Goal: Task Accomplishment & Management: Complete application form

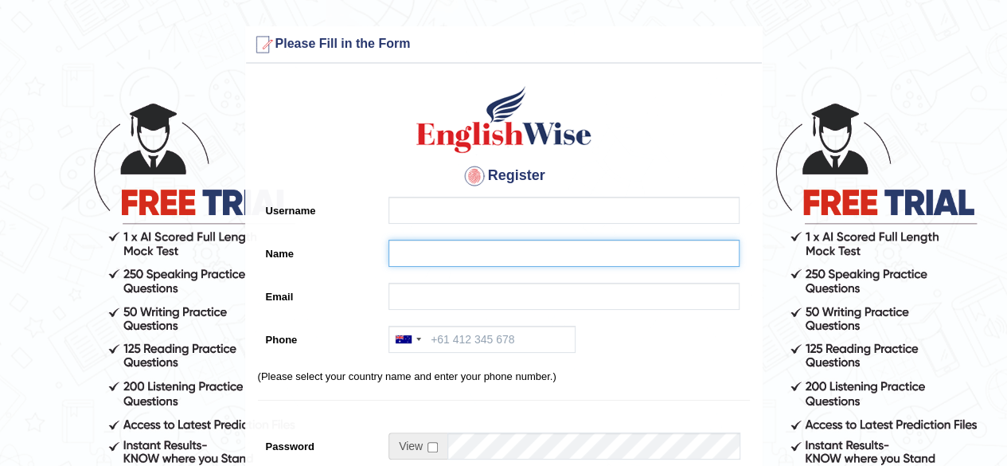
click at [430, 255] on input "Name" at bounding box center [563, 253] width 351 height 27
paste input "Nyambat Nyamdavaa"
drag, startPoint x: 448, startPoint y: 255, endPoint x: 478, endPoint y: 277, distance: 37.1
click at [449, 257] on input "Nyambat Nyamdavaa" at bounding box center [563, 253] width 351 height 27
type input "Nyambat Nyamdavaa"
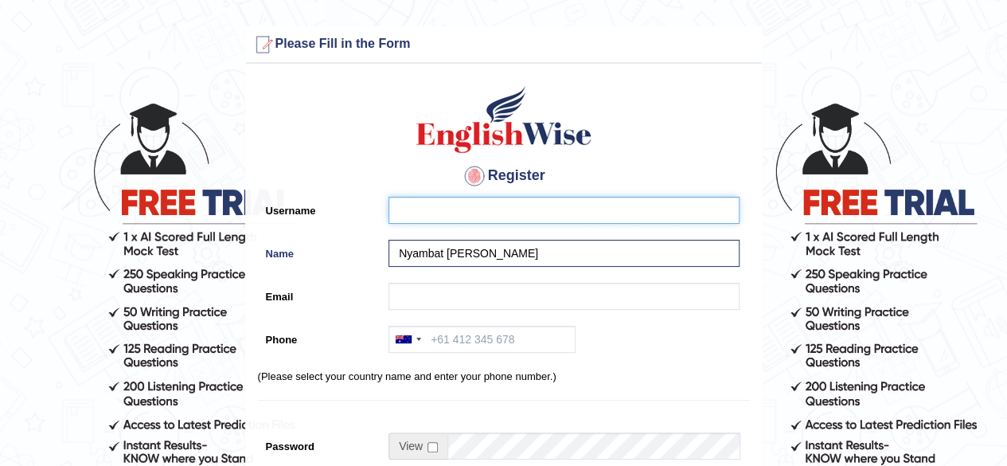
click at [408, 214] on input "Username" at bounding box center [563, 210] width 351 height 27
paste input "nyambat_parramatta"
type input "nyambat_parramatta"
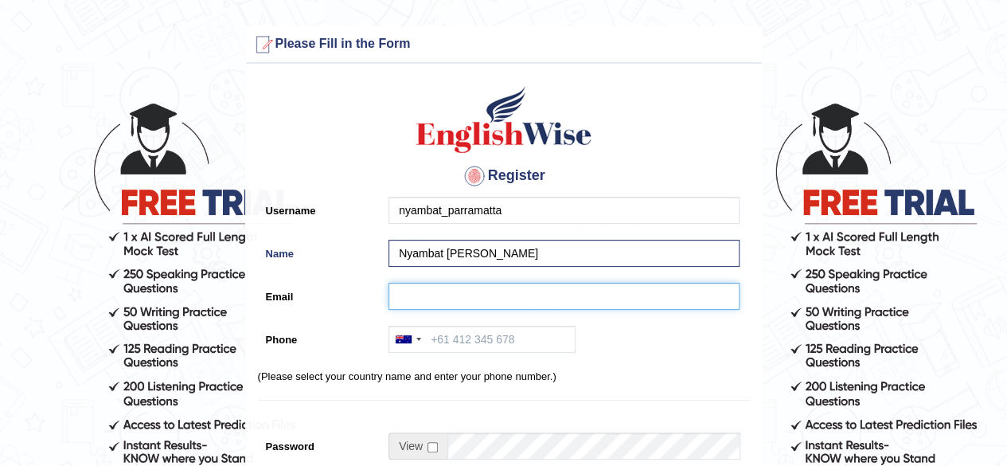
click at [412, 290] on input "Email" at bounding box center [563, 296] width 351 height 27
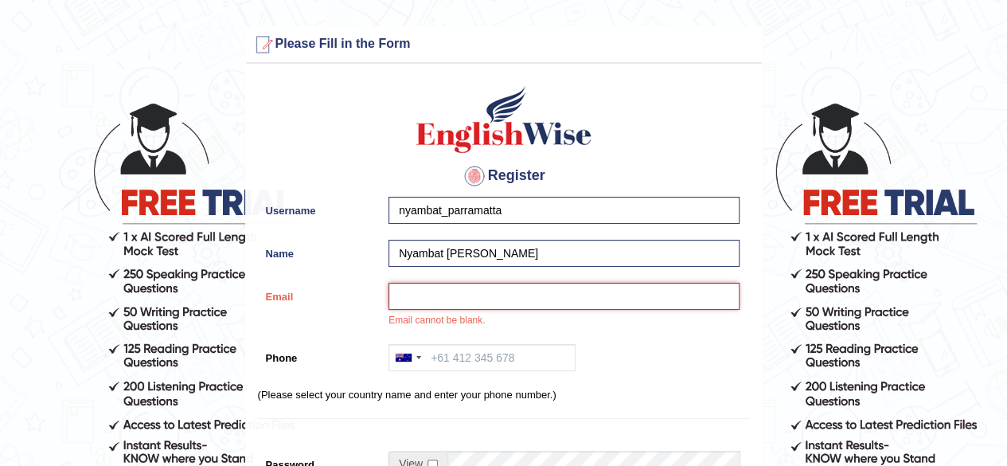
paste input "Altanna0828@gmail.com"
type input "Altanna0828@gmail.com"
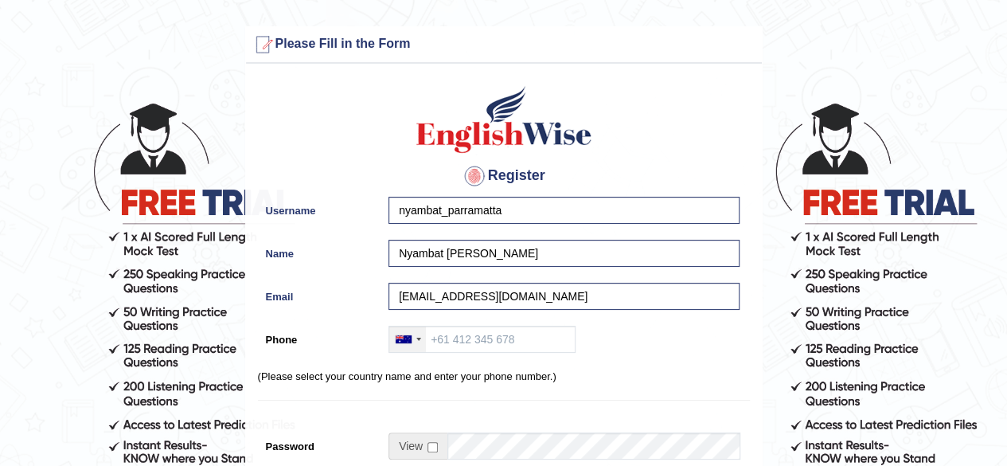
click at [417, 346] on div at bounding box center [407, 338] width 37 height 25
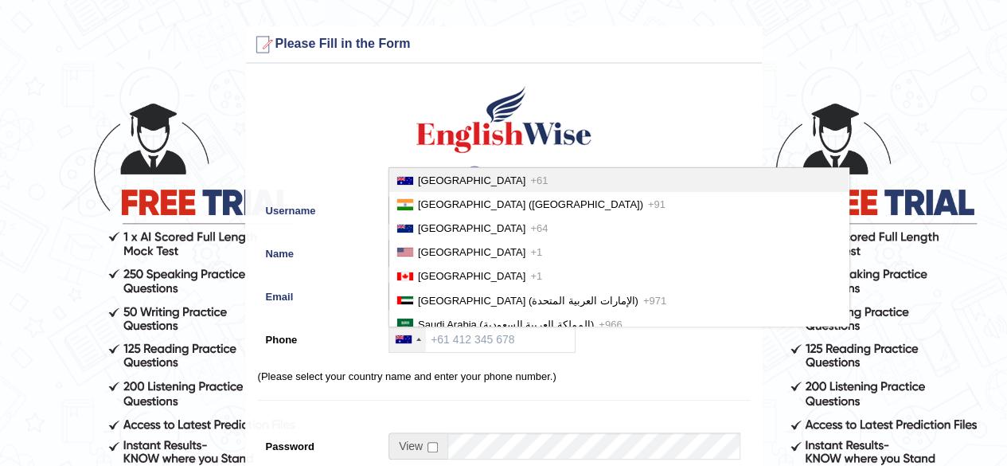
click at [423, 184] on span "Australia" at bounding box center [471, 180] width 107 height 12
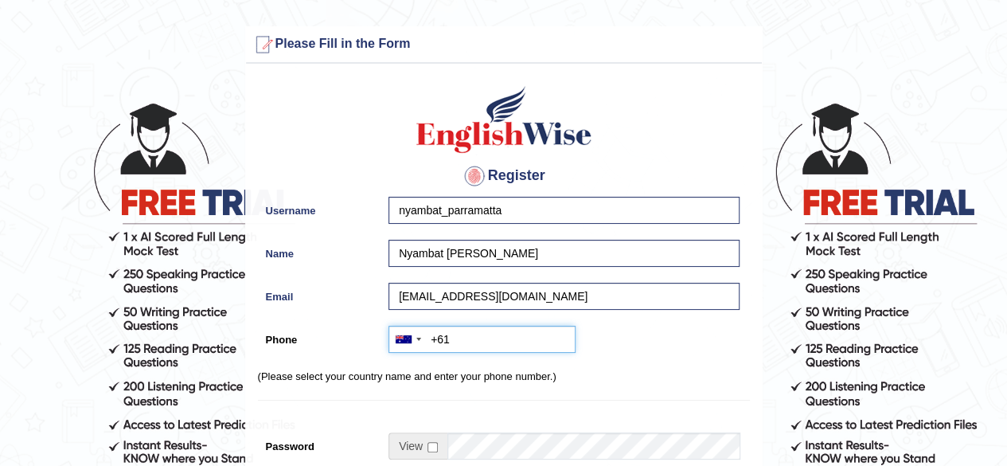
paste input "0433 690 813"
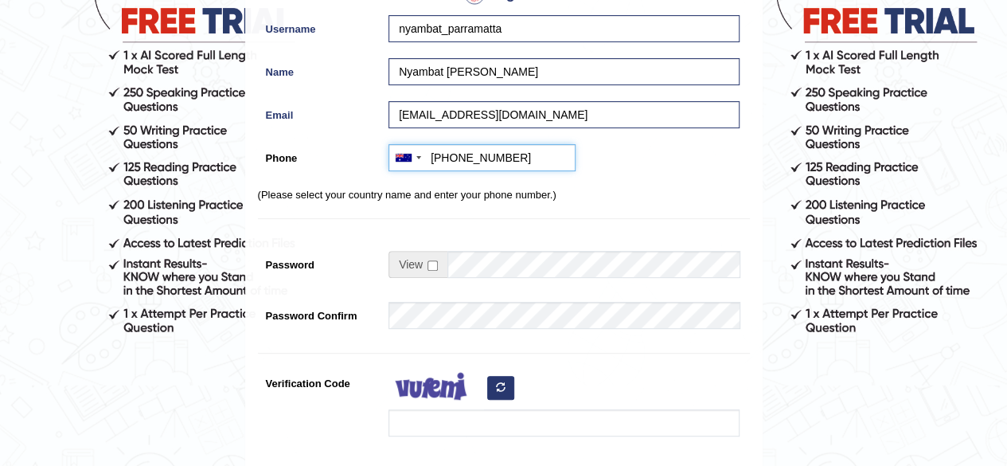
scroll to position [189, 0]
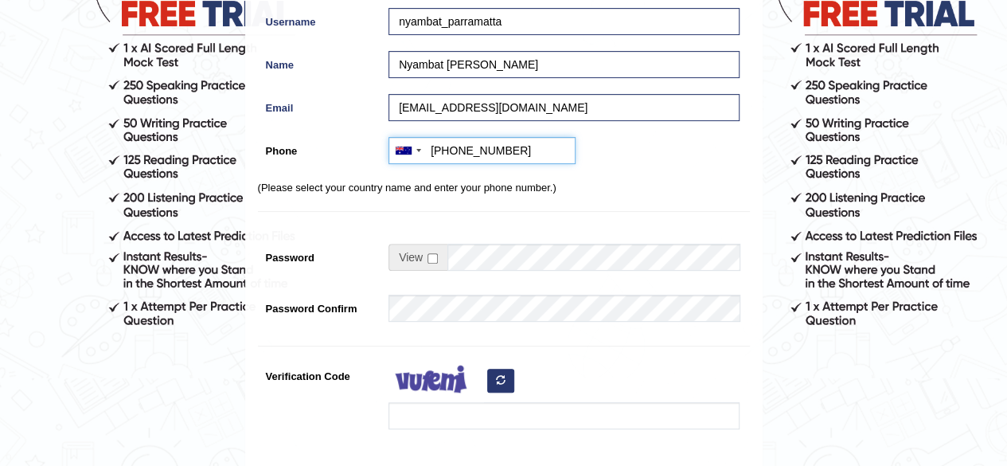
type input "+61433690813"
click at [436, 257] on input "checkbox" at bounding box center [432, 258] width 10 height 10
checkbox input "true"
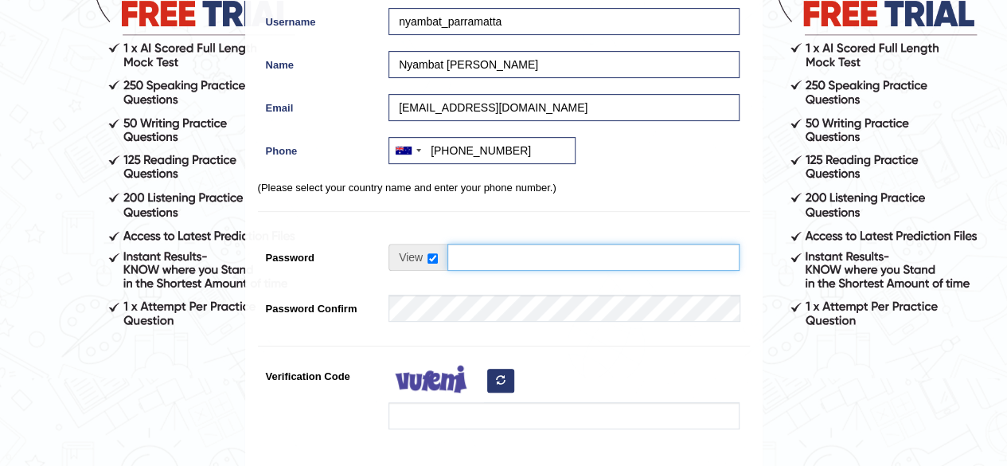
click at [473, 270] on td at bounding box center [563, 261] width 351 height 35
type input "englishwise"
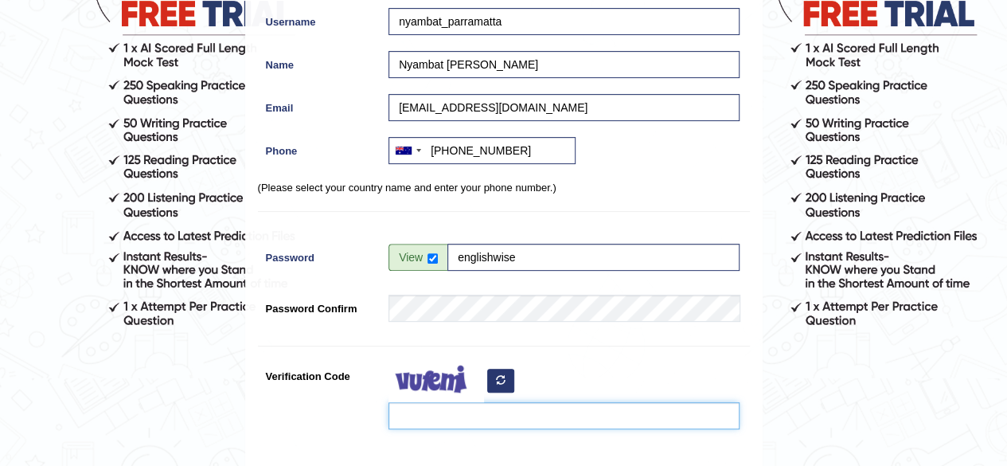
click at [423, 413] on input "Verification Code" at bounding box center [563, 415] width 351 height 27
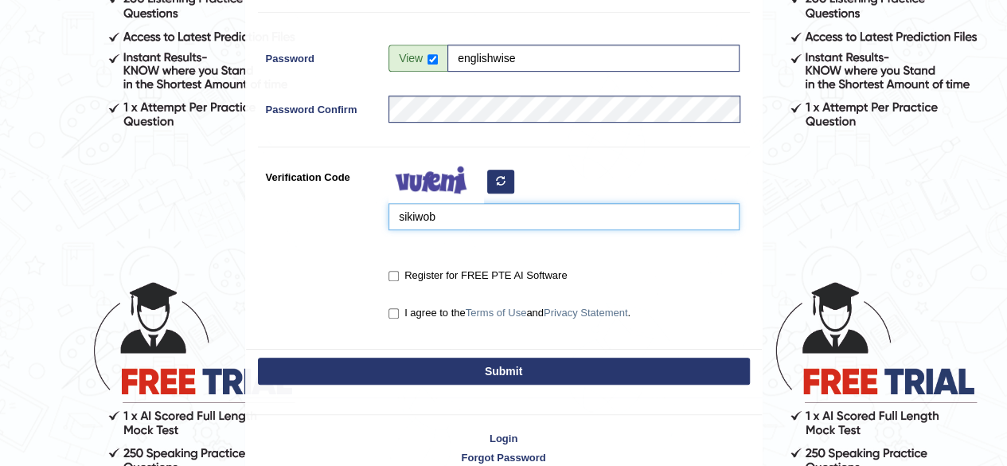
scroll to position [373, 0]
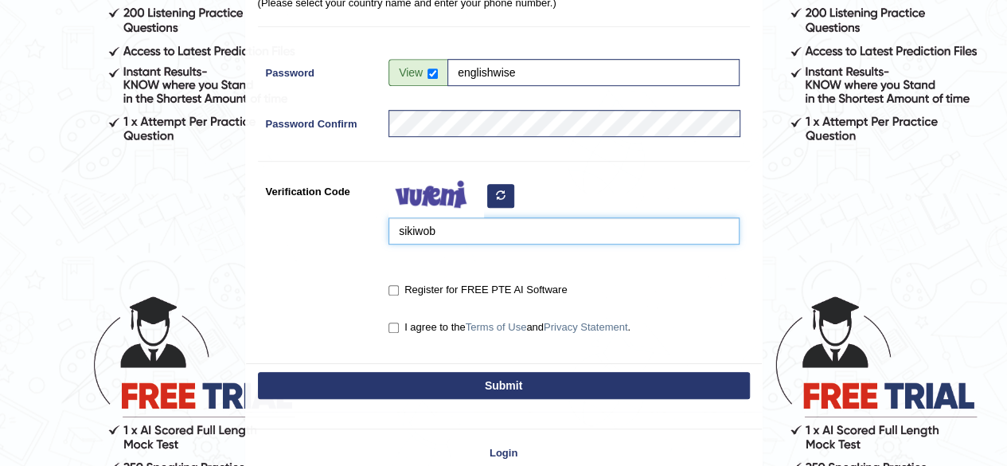
type input "sikiwob"
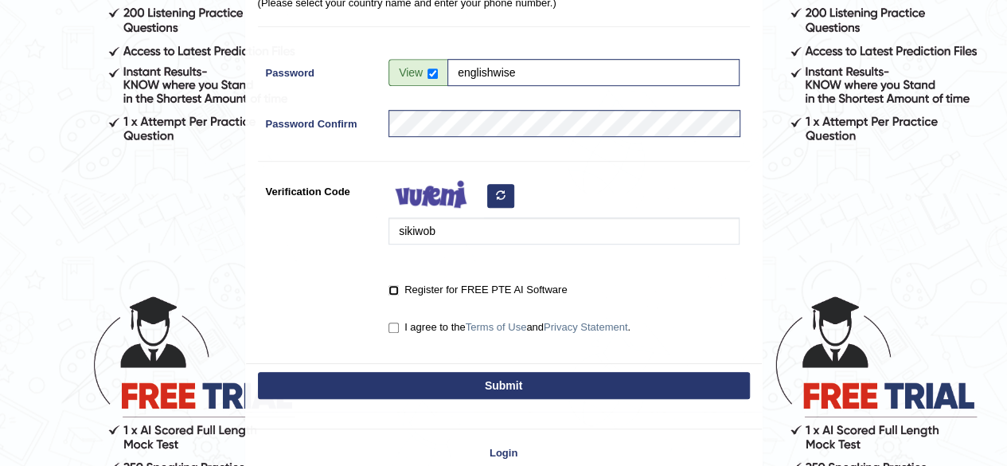
click at [398, 290] on input "Register for FREE PTE AI Software" at bounding box center [393, 290] width 10 height 10
checkbox input "true"
click at [396, 322] on input "I agree to the Terms of Use and Privacy Statement ." at bounding box center [393, 327] width 10 height 10
checkbox input "true"
click at [505, 391] on button "Submit" at bounding box center [504, 385] width 492 height 27
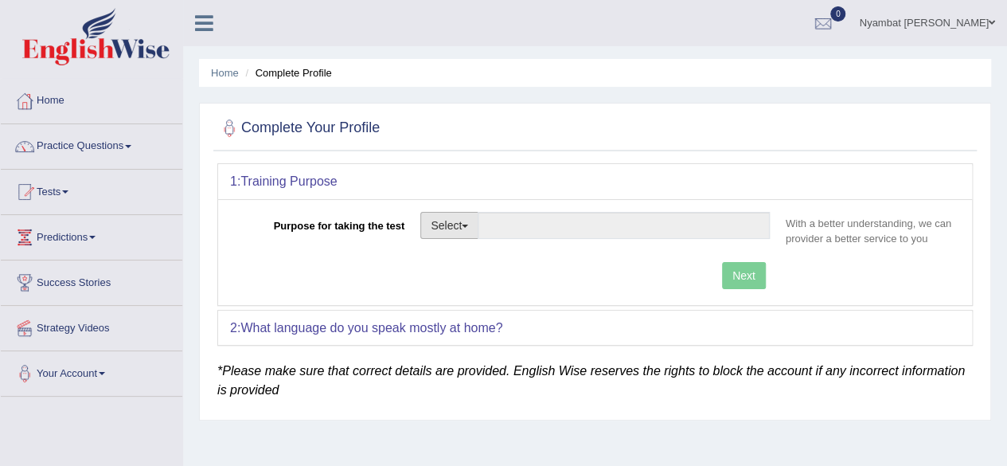
click at [468, 228] on button "Select" at bounding box center [449, 225] width 58 height 27
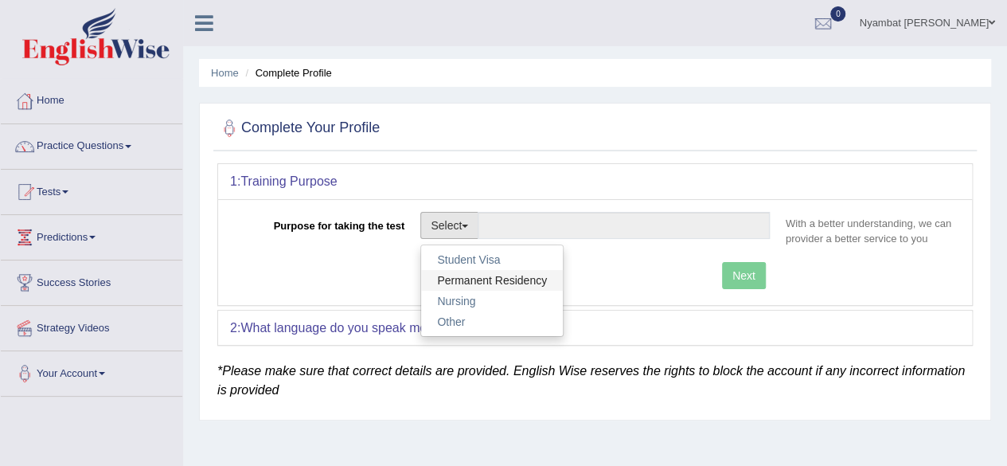
click at [530, 280] on link "Permanent Residency" at bounding box center [492, 280] width 142 height 21
type input "Permanent Residency"
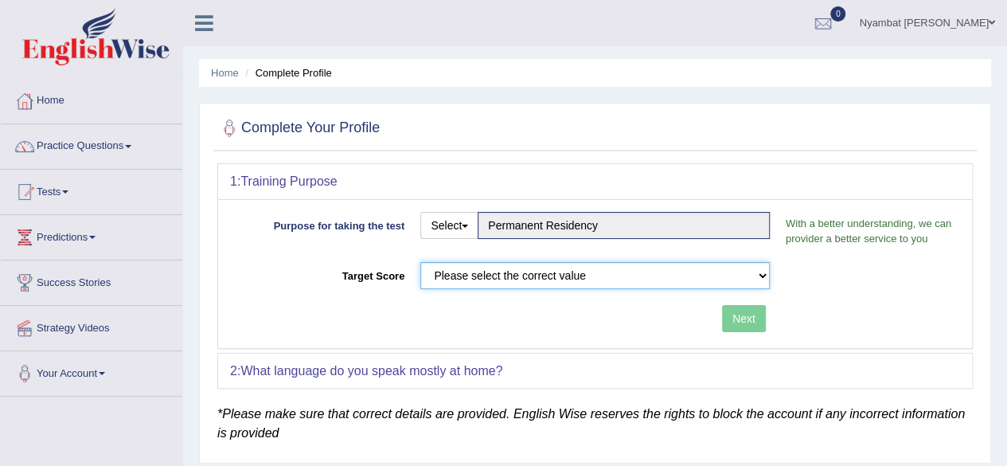
click at [535, 262] on select "Please select the correct value 50 (6 bands) 58 (6.5 bands) 65 (7 bands) 79 (8 …" at bounding box center [594, 275] width 349 height 27
select select "50"
click at [420, 262] on select "Please select the correct value 50 (6 bands) 58 (6.5 bands) 65 (7 bands) 79 (8 …" at bounding box center [594, 275] width 349 height 27
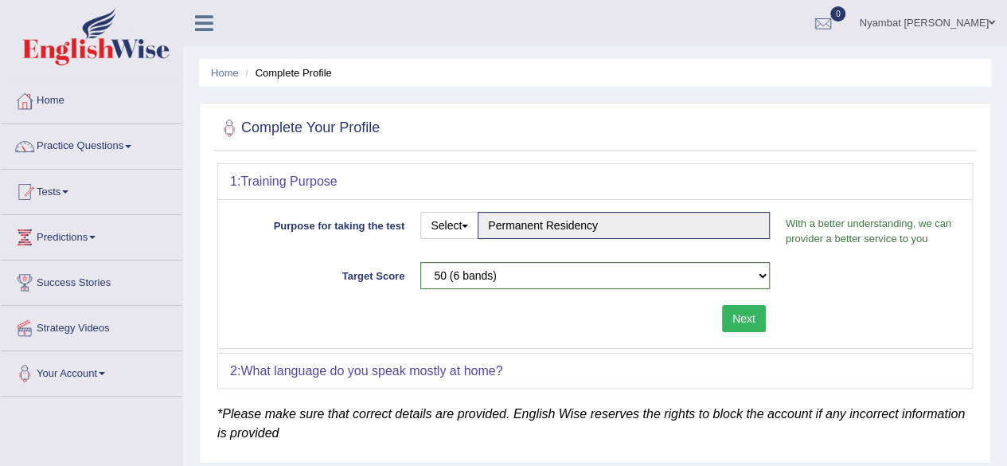
click at [749, 318] on button "Next" at bounding box center [744, 318] width 44 height 27
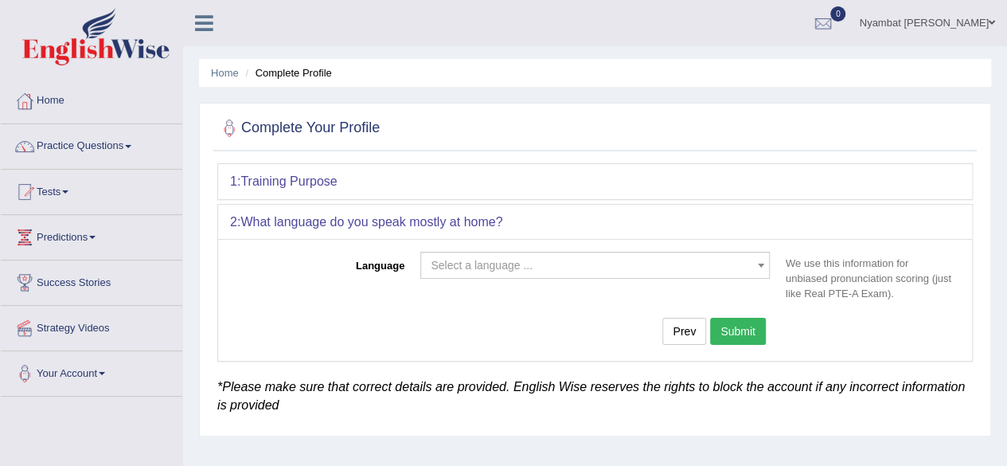
click at [507, 268] on span "Select a language ..." at bounding box center [482, 265] width 102 height 13
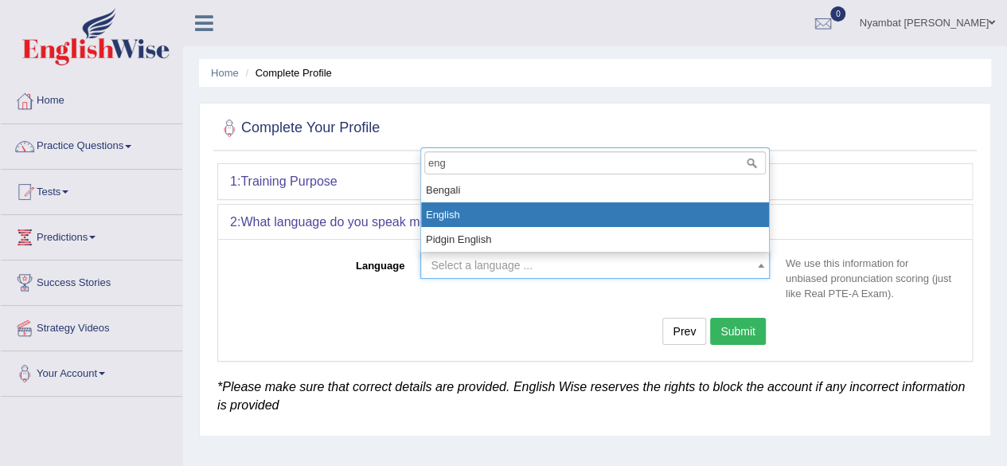
type input "eng"
select select "English"
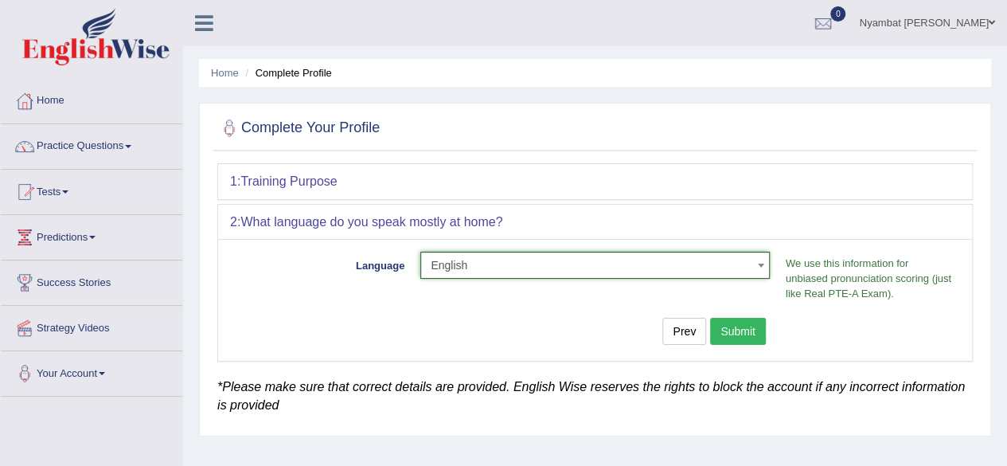
click at [751, 336] on button "Submit" at bounding box center [738, 331] width 56 height 27
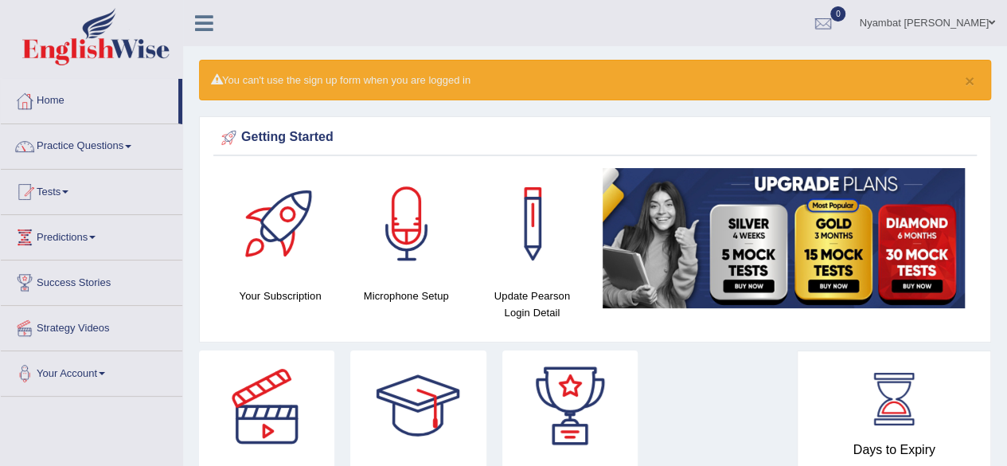
click at [992, 26] on span at bounding box center [991, 23] width 6 height 10
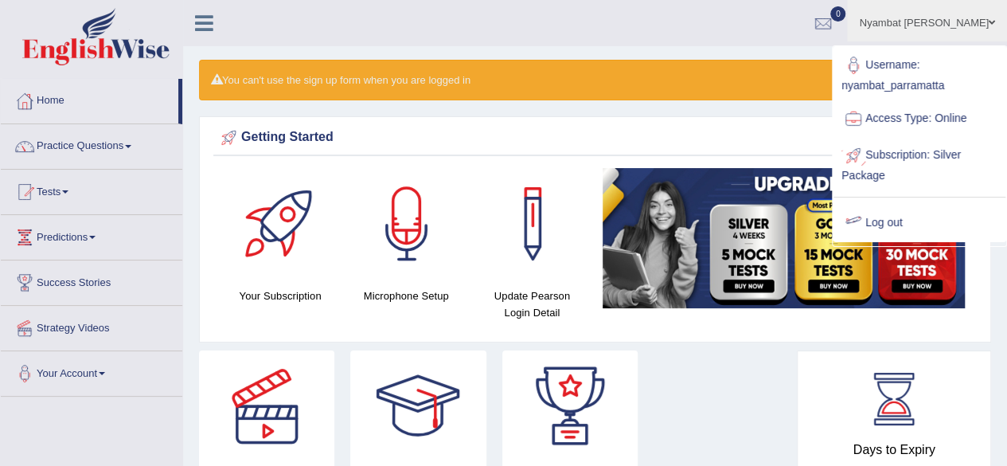
click at [898, 219] on link "Log out" at bounding box center [919, 223] width 172 height 37
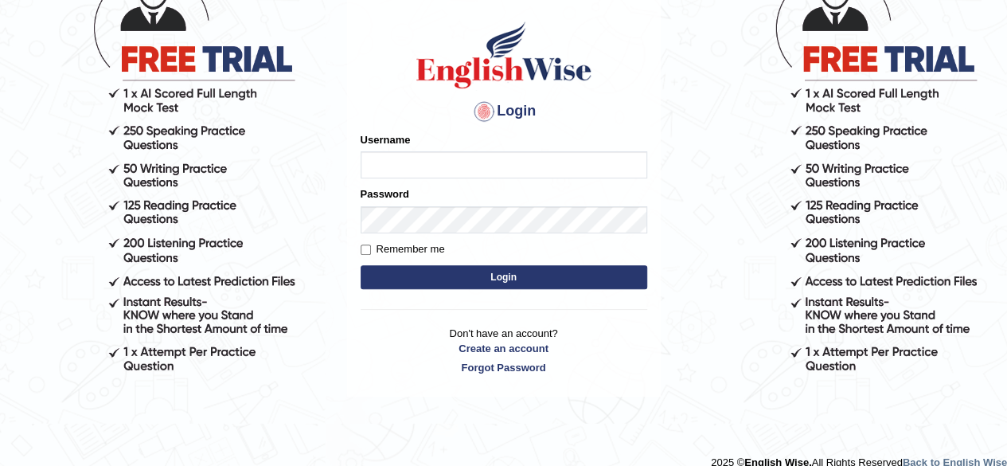
scroll to position [159, 0]
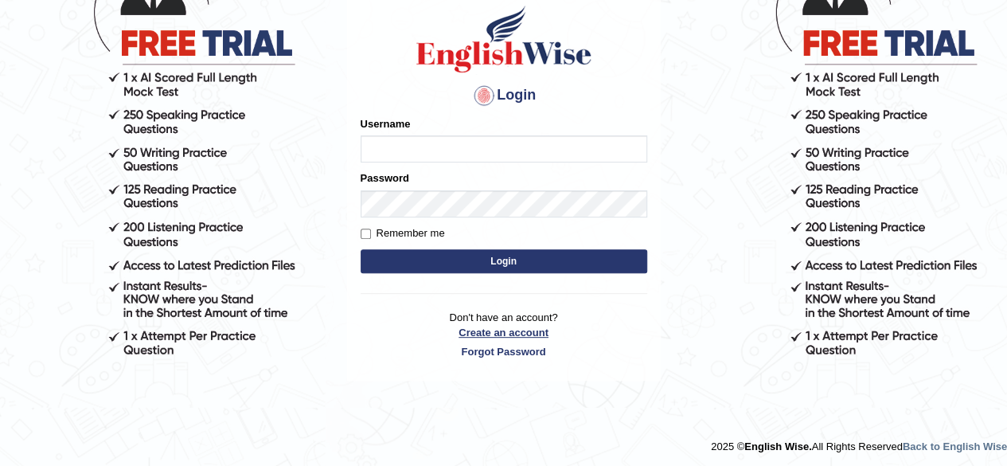
type input "Onlineind"
click at [508, 334] on link "Create an account" at bounding box center [503, 332] width 286 height 15
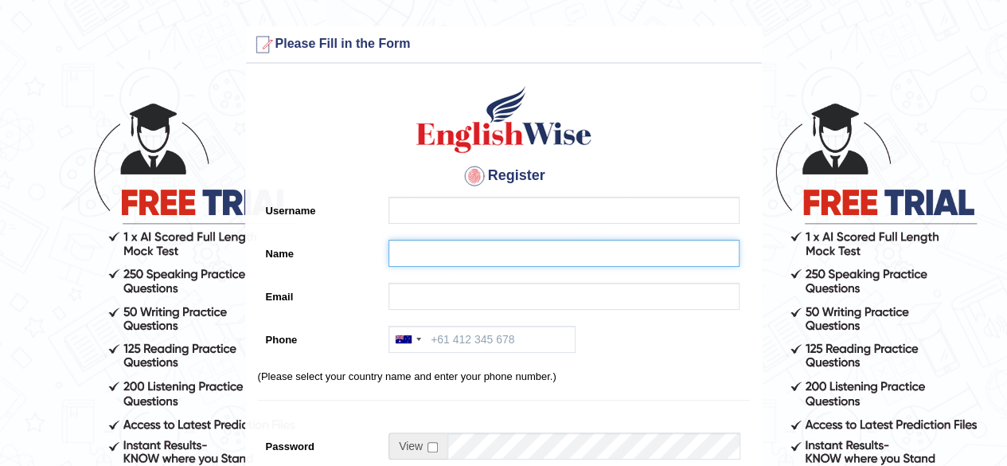
click at [466, 251] on input "Name" at bounding box center [563, 253] width 351 height 27
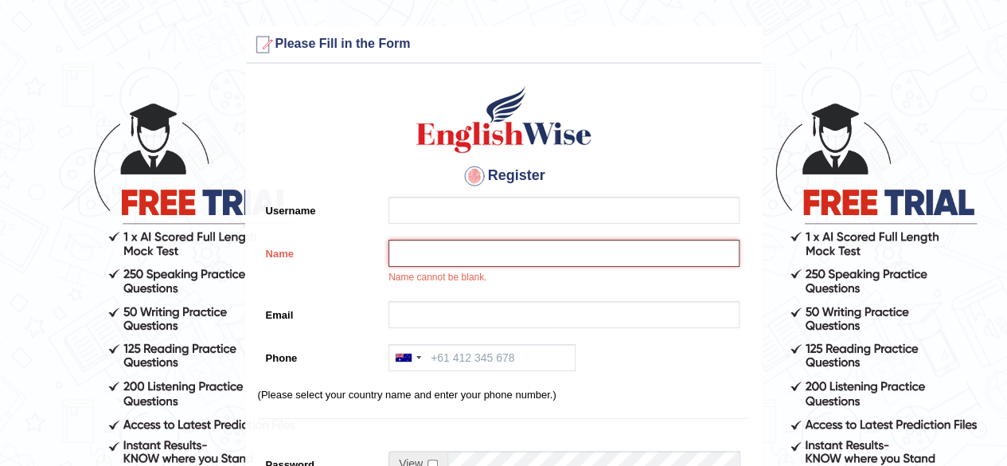
paste input "[PERSON_NAME]"
type input "[PERSON_NAME]"
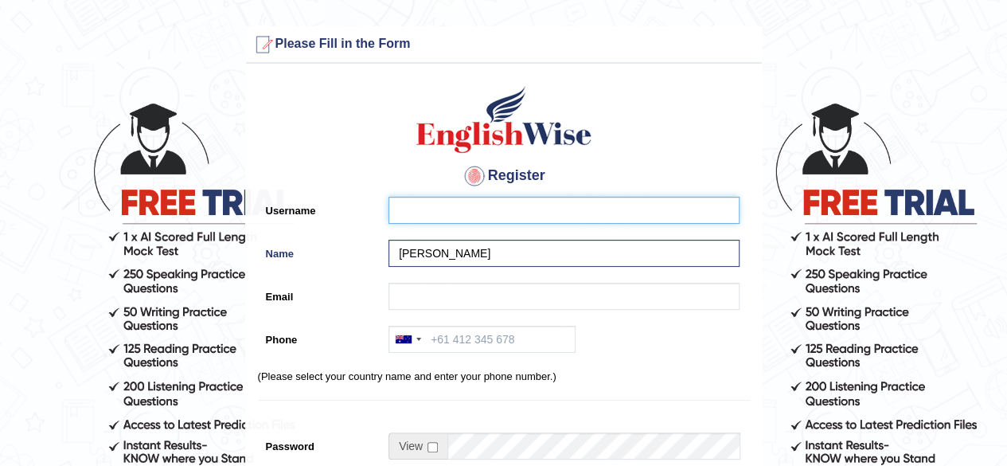
click at [404, 211] on input "Username" at bounding box center [563, 210] width 351 height 27
paste input "yeshwanth_parramatta"
type input "yeshwanth_parramatta"
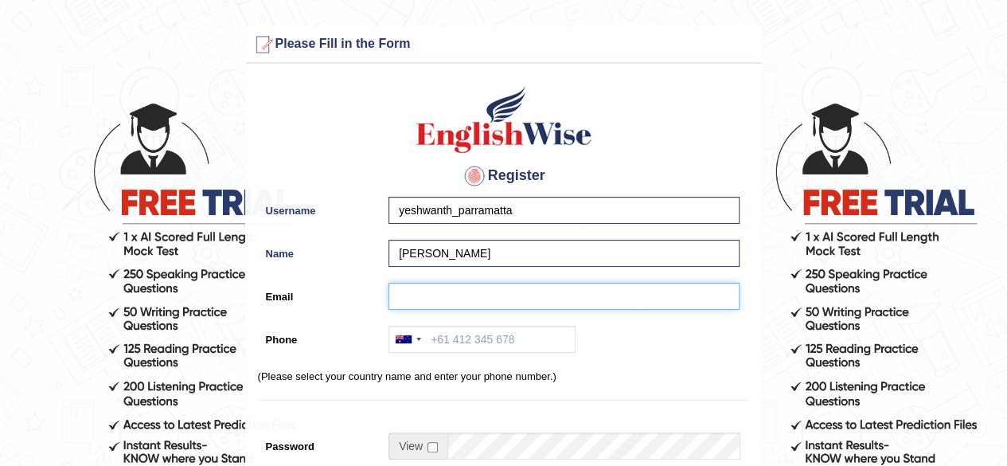
click at [477, 303] on input "Email" at bounding box center [563, 296] width 351 height 27
paste input "yeshwanthsepuri@gmail.com"
type input "yeshwanthsepuri@gmail.com"
click at [419, 340] on div at bounding box center [407, 338] width 37 height 25
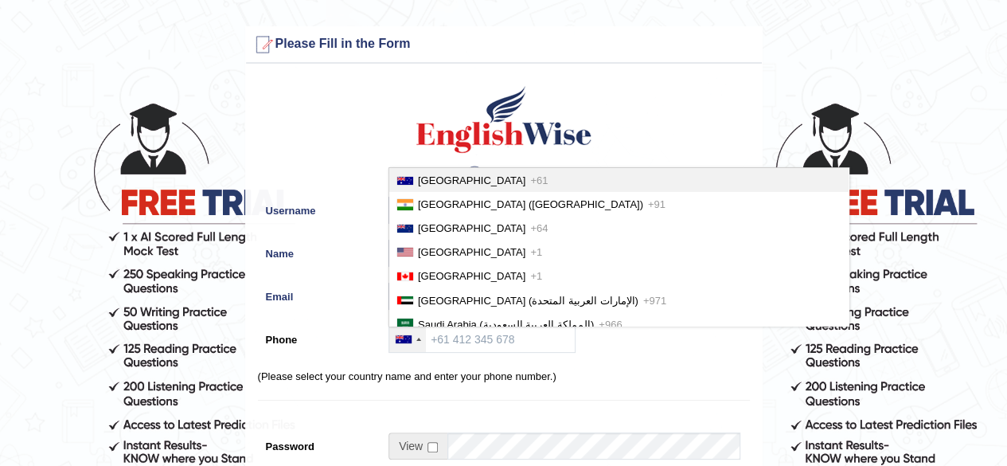
click at [439, 181] on span "Australia" at bounding box center [471, 180] width 107 height 12
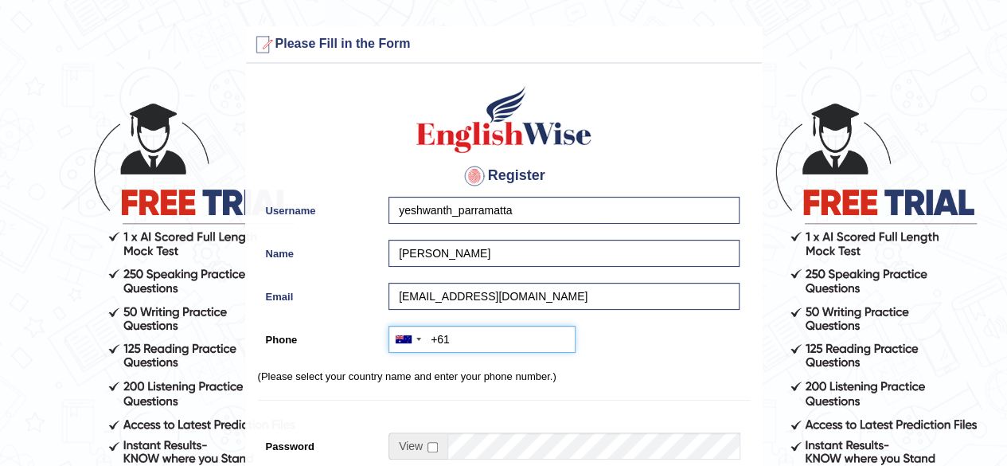
paste input "0481 833 186"
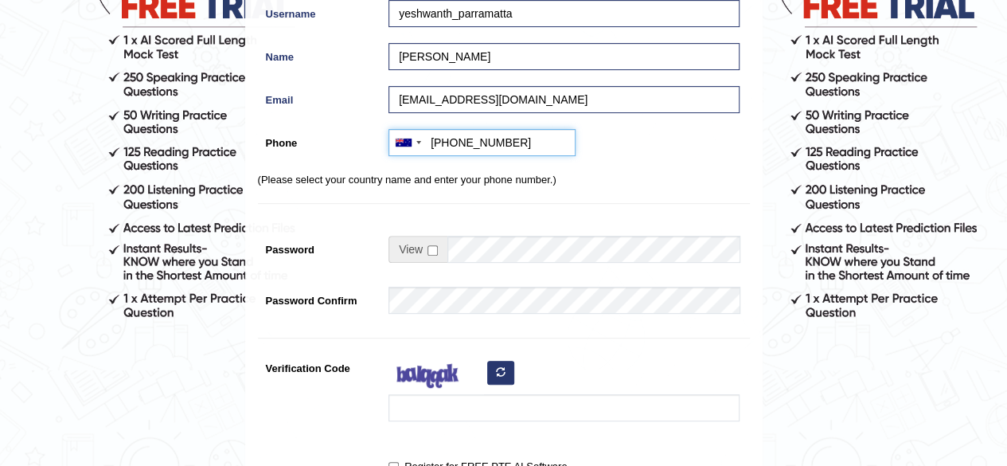
scroll to position [210, 0]
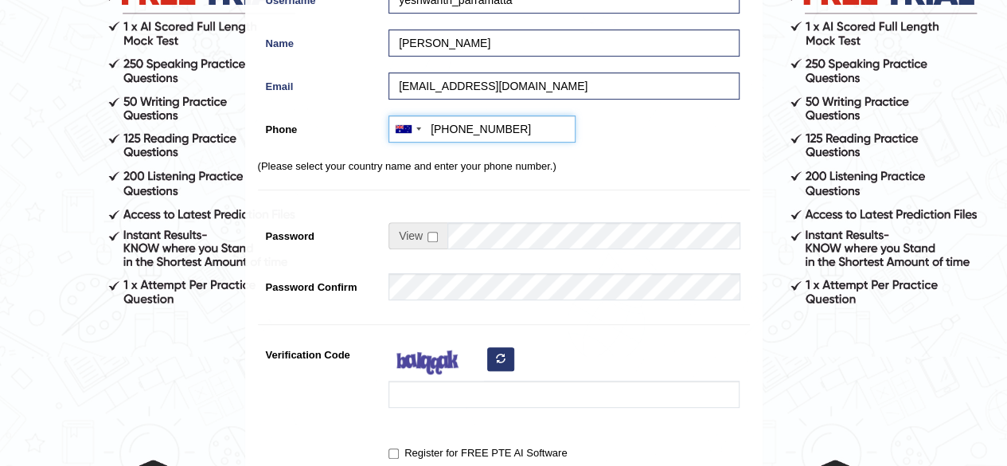
type input "+61481833186"
click at [431, 241] on span at bounding box center [417, 235] width 59 height 27
click at [432, 237] on input "checkbox" at bounding box center [432, 237] width 10 height 10
checkbox input "true"
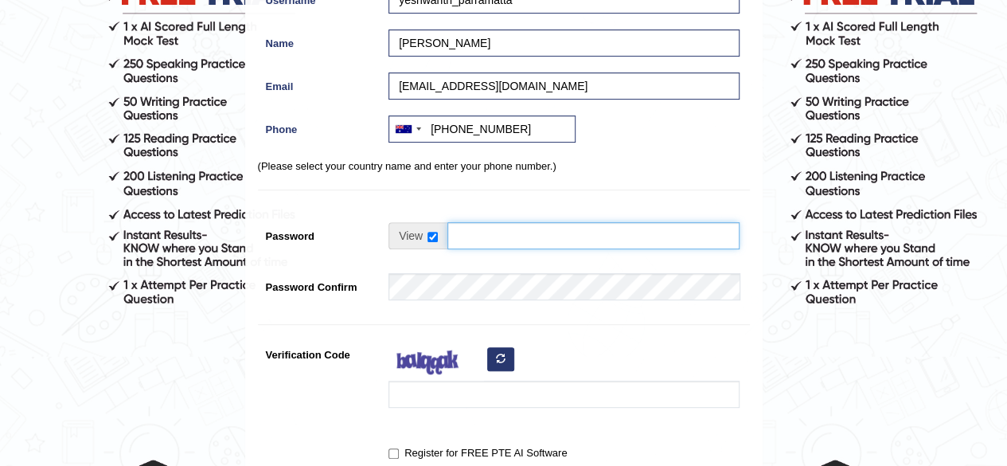
click at [520, 241] on input "Password" at bounding box center [593, 235] width 292 height 27
type input "englishwise"
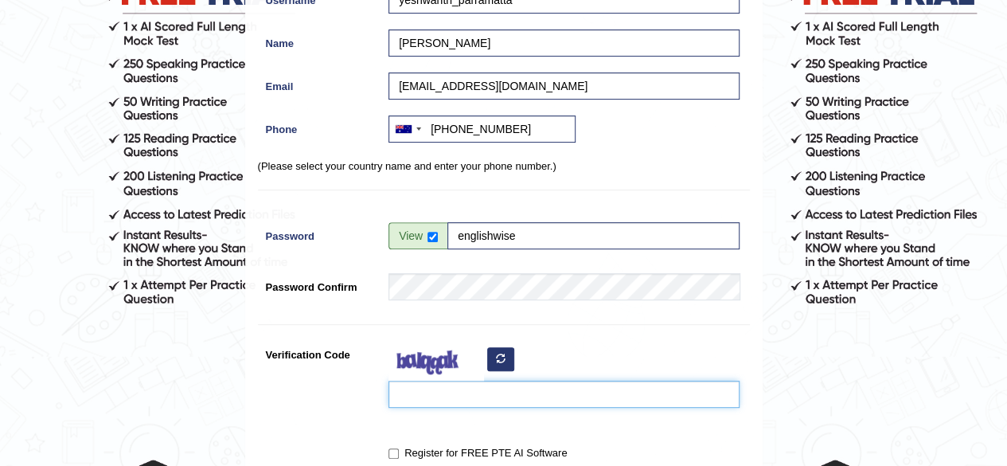
click at [423, 403] on input "Verification Code" at bounding box center [563, 393] width 351 height 27
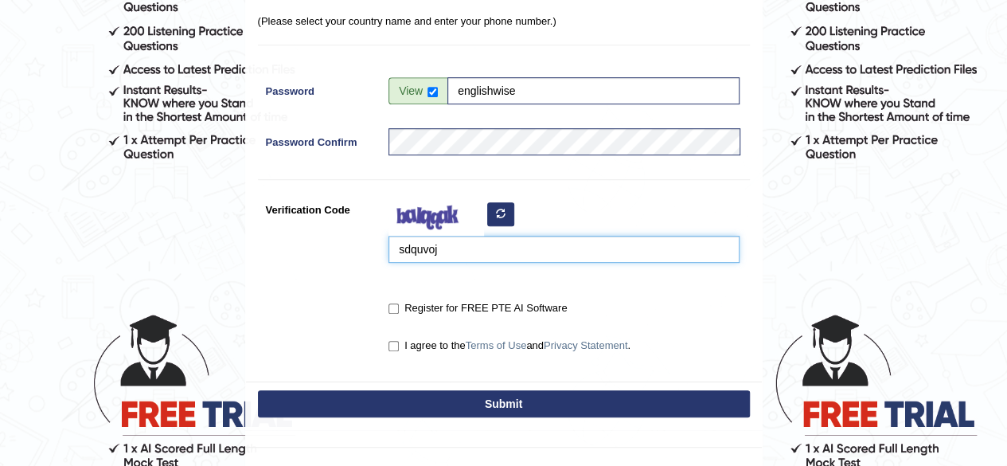
scroll to position [357, 0]
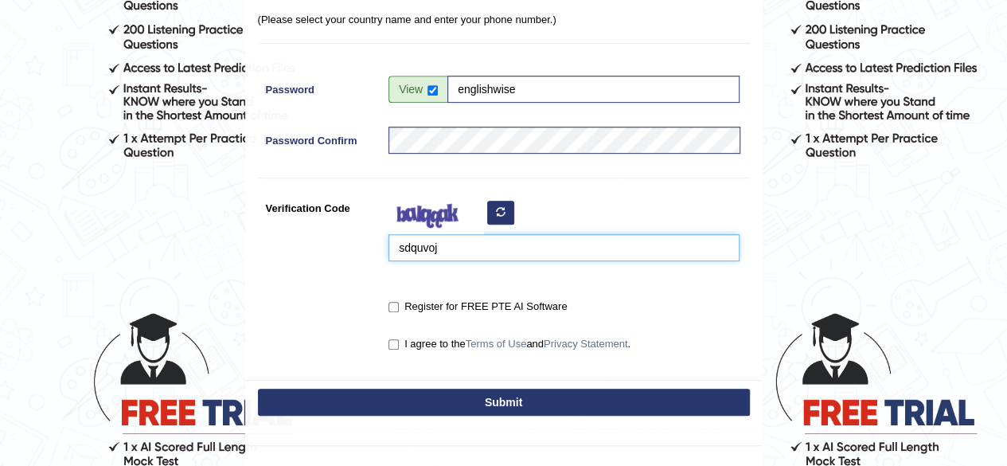
type input "sdquvoj"
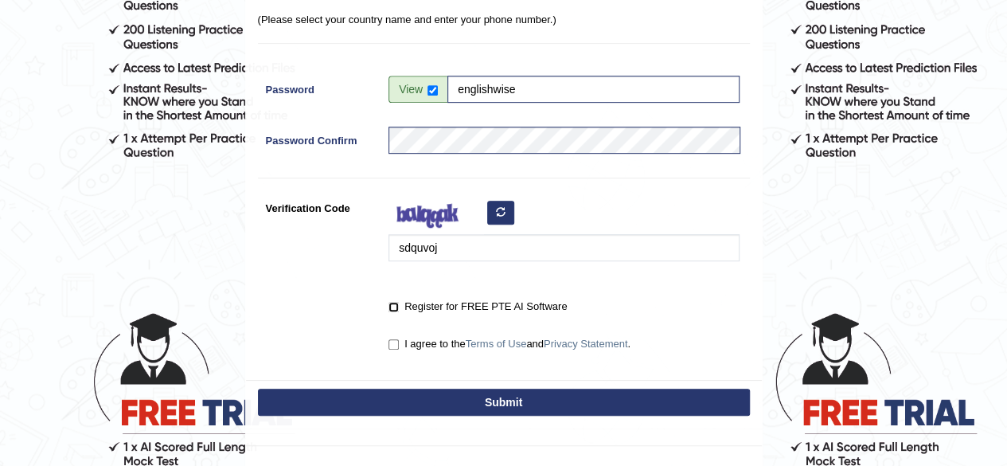
click at [397, 307] on input "Register for FREE PTE AI Software" at bounding box center [393, 307] width 10 height 10
checkbox input "true"
click at [397, 341] on input "I agree to the Terms of Use and Privacy Statement ." at bounding box center [393, 344] width 10 height 10
checkbox input "true"
click at [441, 392] on button "Submit" at bounding box center [504, 401] width 492 height 27
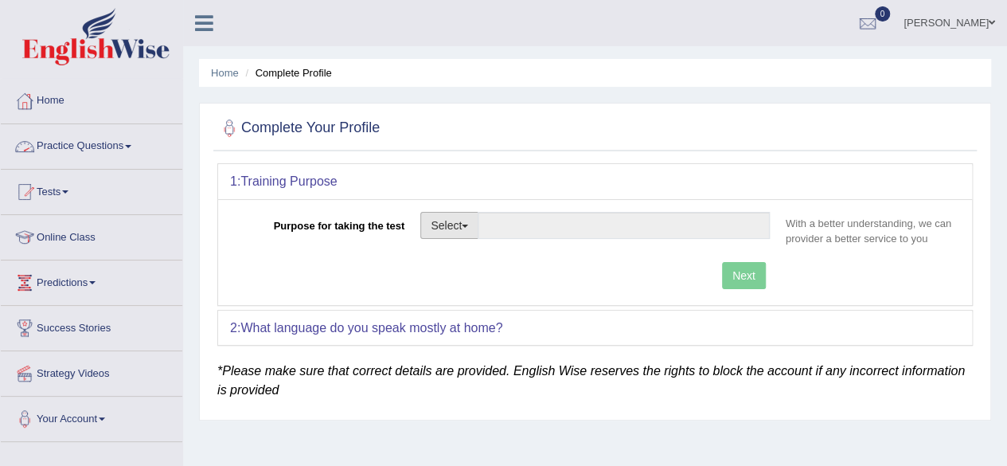
click at [462, 225] on button "Select" at bounding box center [449, 225] width 58 height 27
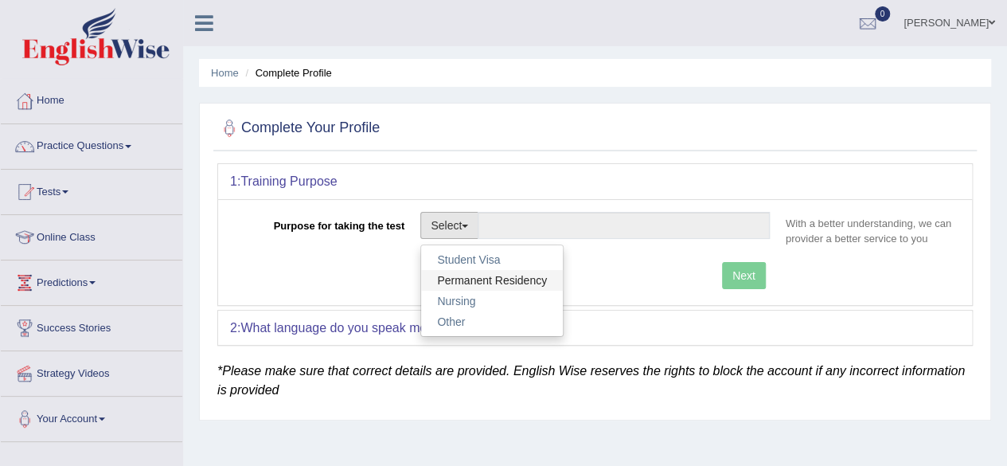
click at [466, 285] on link "Permanent Residency" at bounding box center [492, 280] width 142 height 21
type input "Permanent Residency"
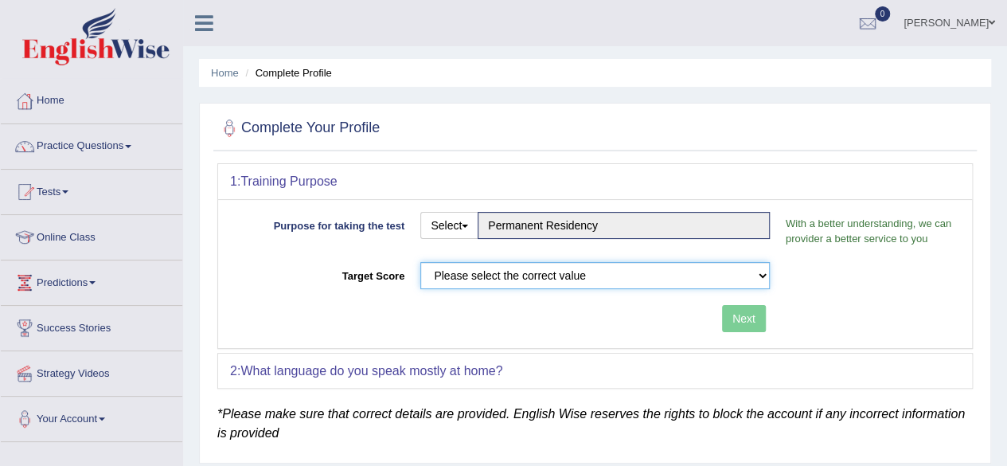
click at [635, 277] on select "Please select the correct value 50 (6 bands) 58 (6.5 bands) 65 (7 bands) 79 (8 …" at bounding box center [594, 275] width 349 height 27
select select "79"
click at [420, 262] on select "Please select the correct value 50 (6 bands) 58 (6.5 bands) 65 (7 bands) 79 (8 …" at bounding box center [594, 275] width 349 height 27
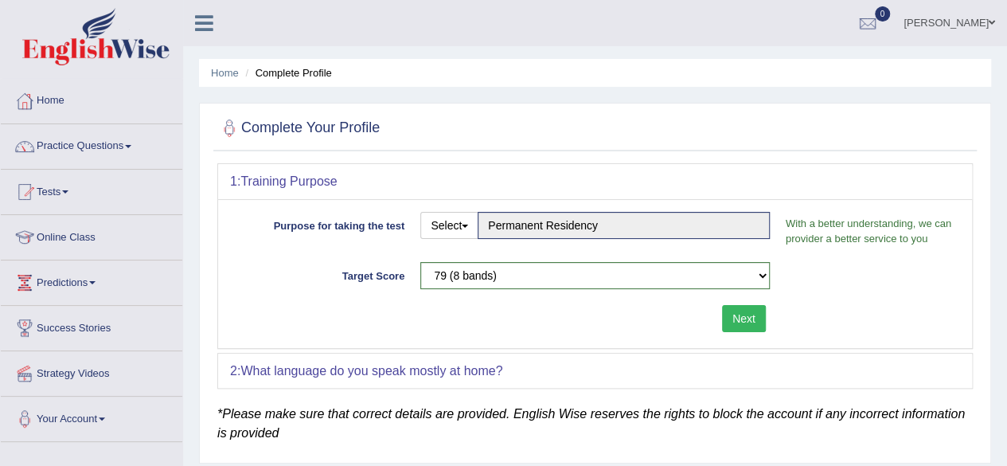
click at [745, 309] on button "Next" at bounding box center [744, 318] width 44 height 27
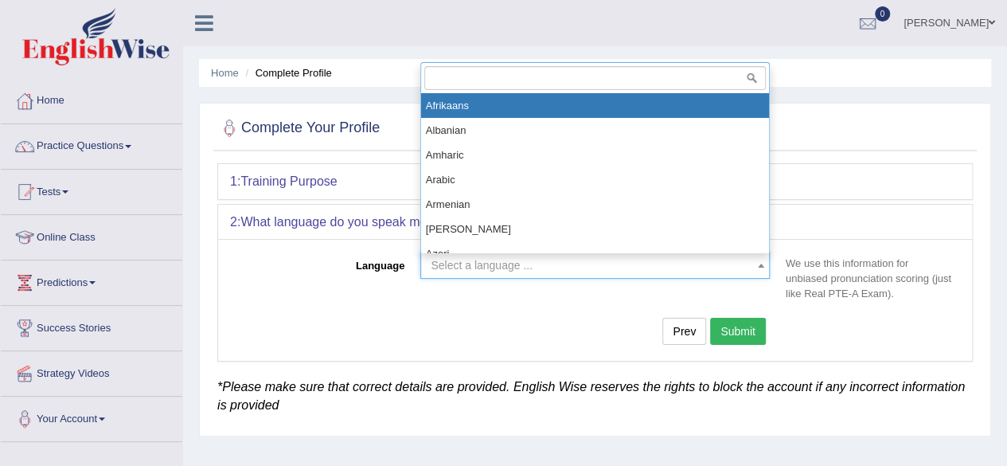
click at [567, 275] on span "Select a language ..." at bounding box center [594, 264] width 349 height 27
type input "r"
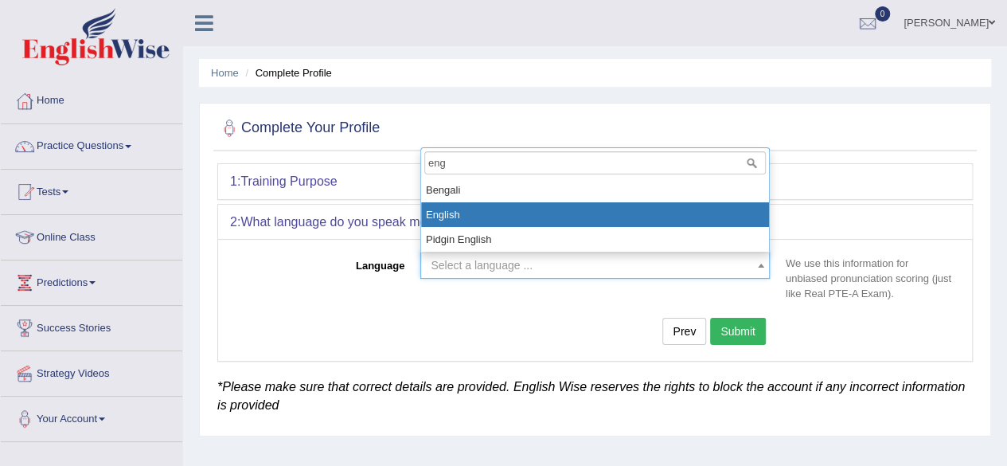
type input "eng"
select select "English"
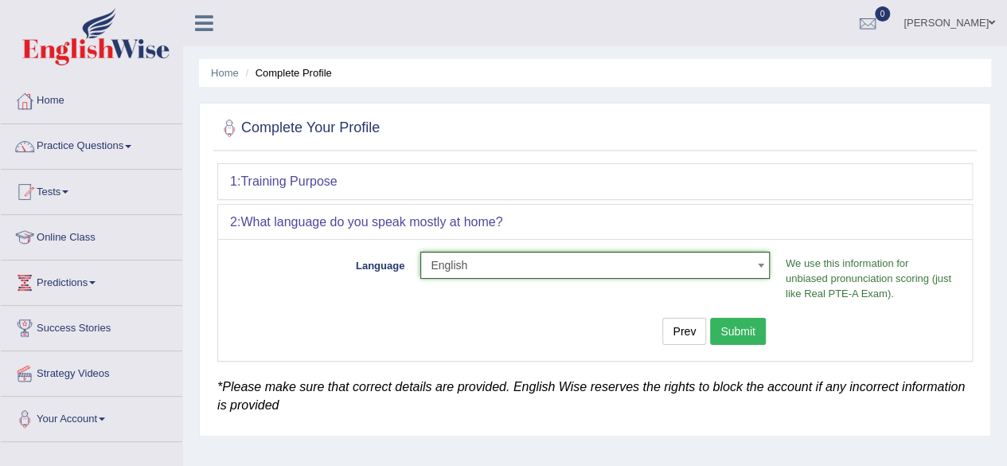
click at [734, 327] on button "Submit" at bounding box center [738, 331] width 56 height 27
